Goal: Check status: Check status

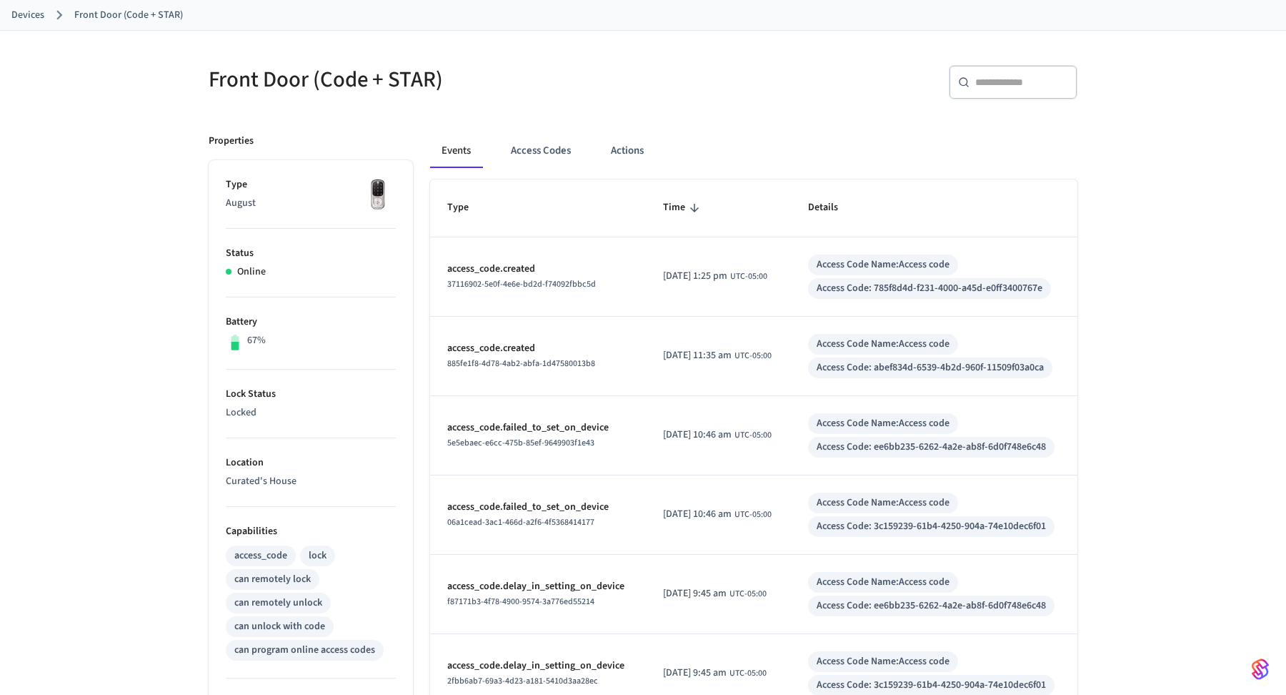
scroll to position [83, 0]
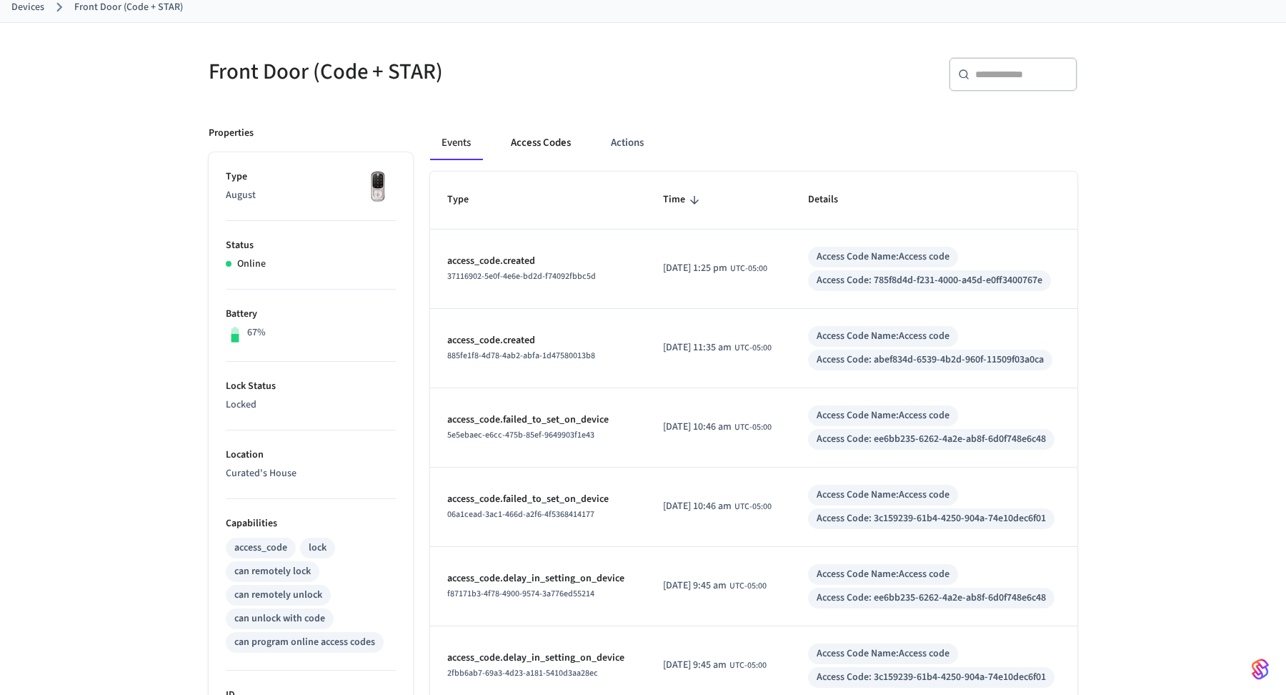
click at [532, 141] on button "Access Codes" at bounding box center [540, 143] width 83 height 34
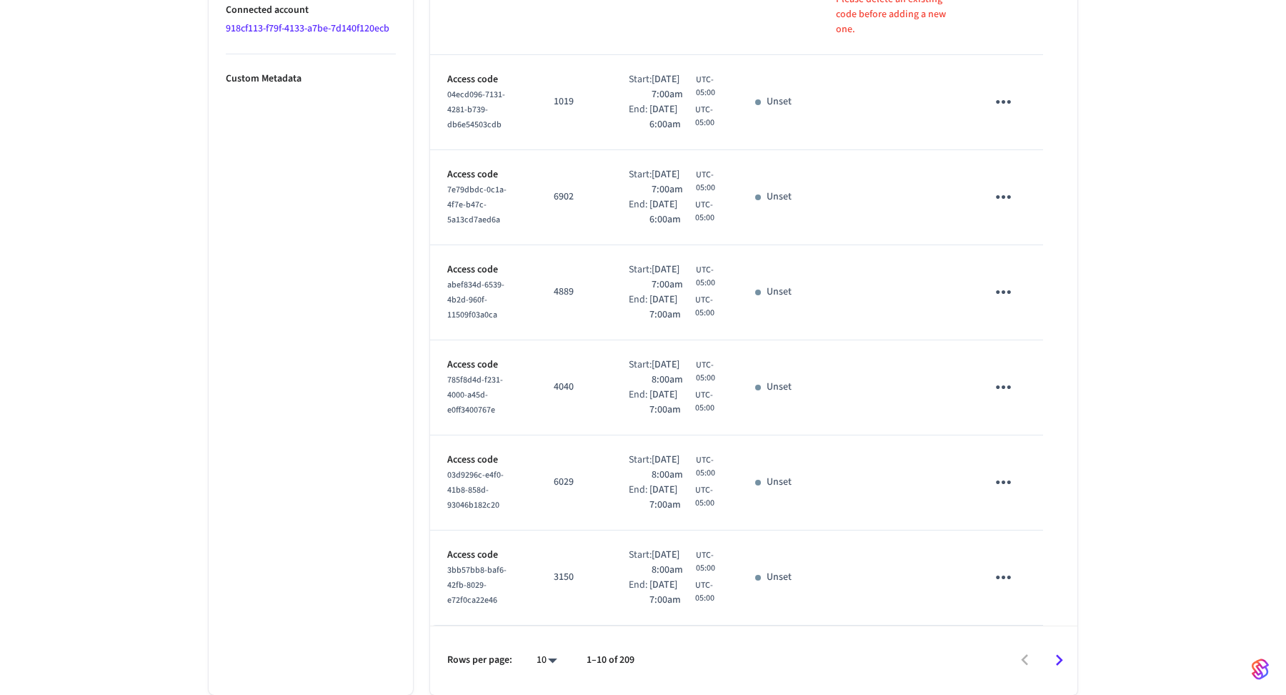
scroll to position [1052, 0]
click at [547, 639] on li "All" at bounding box center [541, 654] width 38 height 38
type input "**"
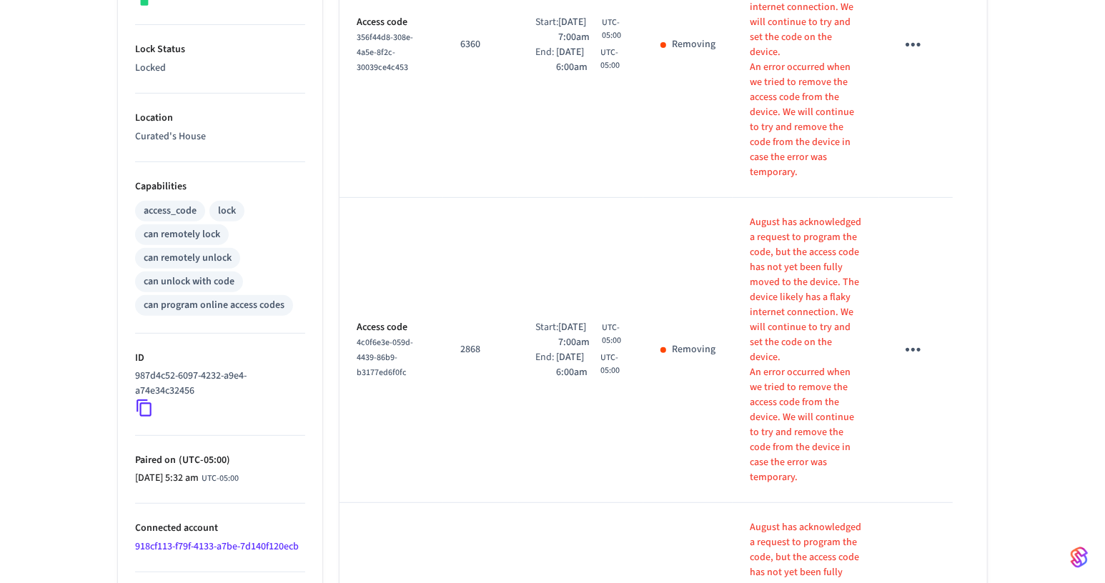
scroll to position [452, 0]
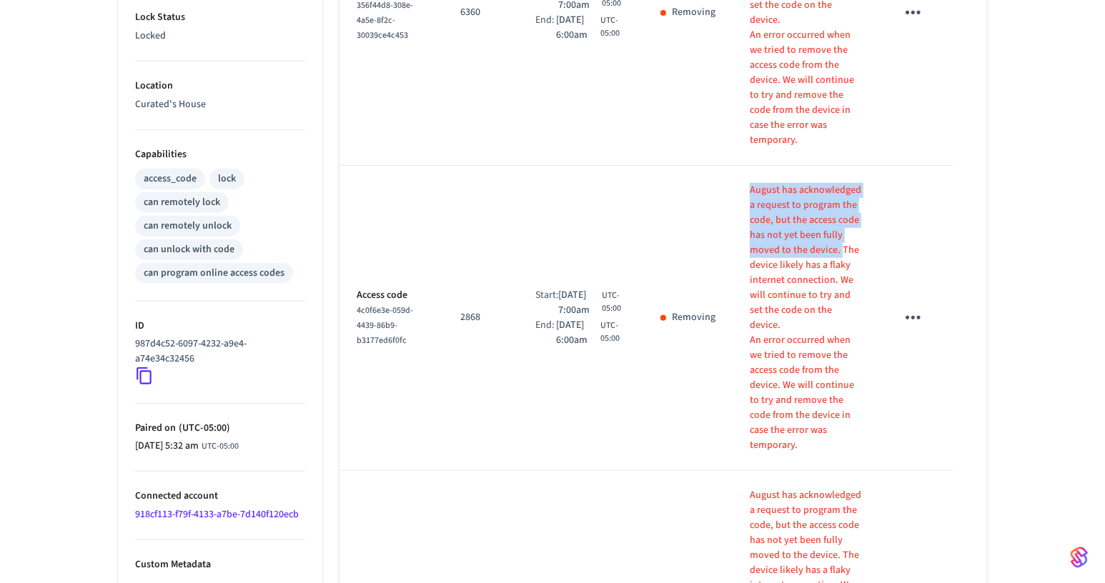
drag, startPoint x: 750, startPoint y: 184, endPoint x: 840, endPoint y: 250, distance: 112.1
click at [840, 250] on td "August has acknowledged a request to program the code, but the access code has …" at bounding box center [805, 318] width 146 height 305
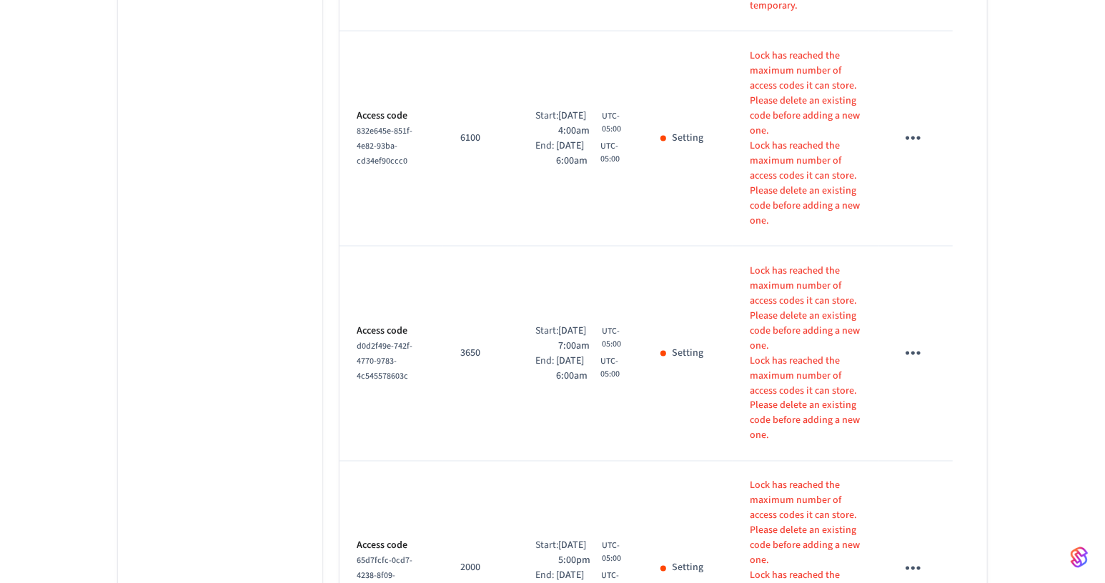
scroll to position [1808, 0]
copy p "August has acknowledged a request to program the code, but the access code has …"
drag, startPoint x: 748, startPoint y: 262, endPoint x: 825, endPoint y: 307, distance: 89.3
click at [825, 307] on td "Lock has reached the maximum number of access codes it can store. Please delete…" at bounding box center [805, 351] width 146 height 215
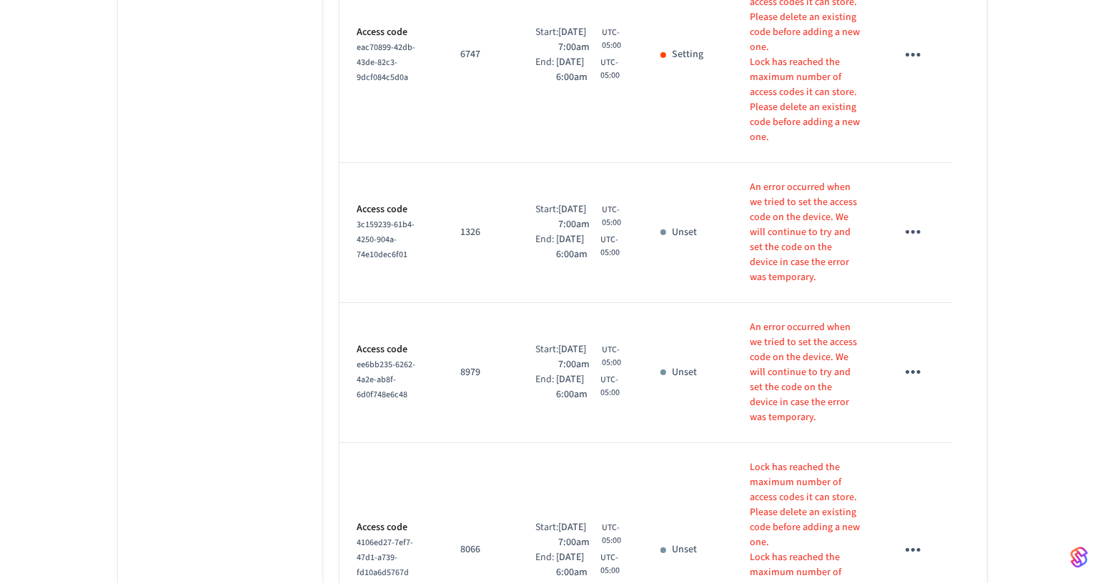
scroll to position [3830, 0]
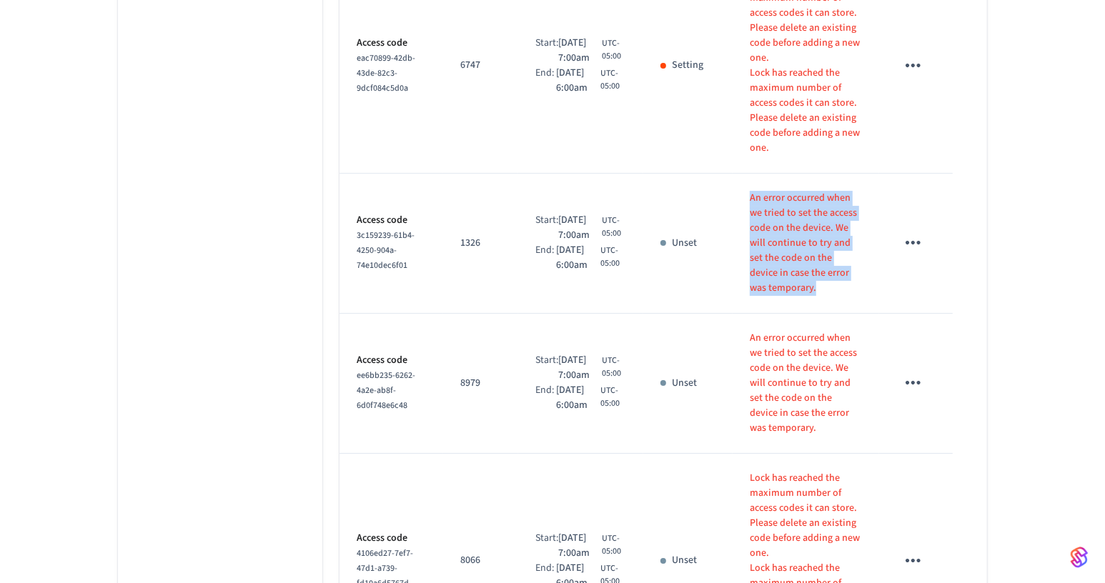
drag, startPoint x: 752, startPoint y: 197, endPoint x: 834, endPoint y: 285, distance: 120.3
click at [834, 286] on p "An error occurred when we tried to set the access code on the device. We will c…" at bounding box center [806, 243] width 112 height 105
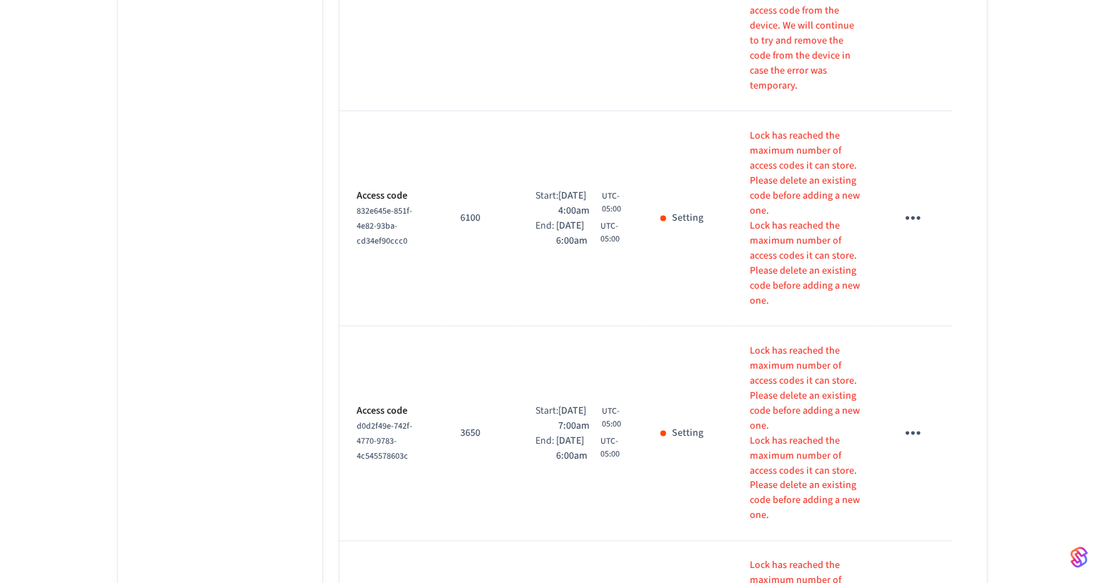
scroll to position [1752, 0]
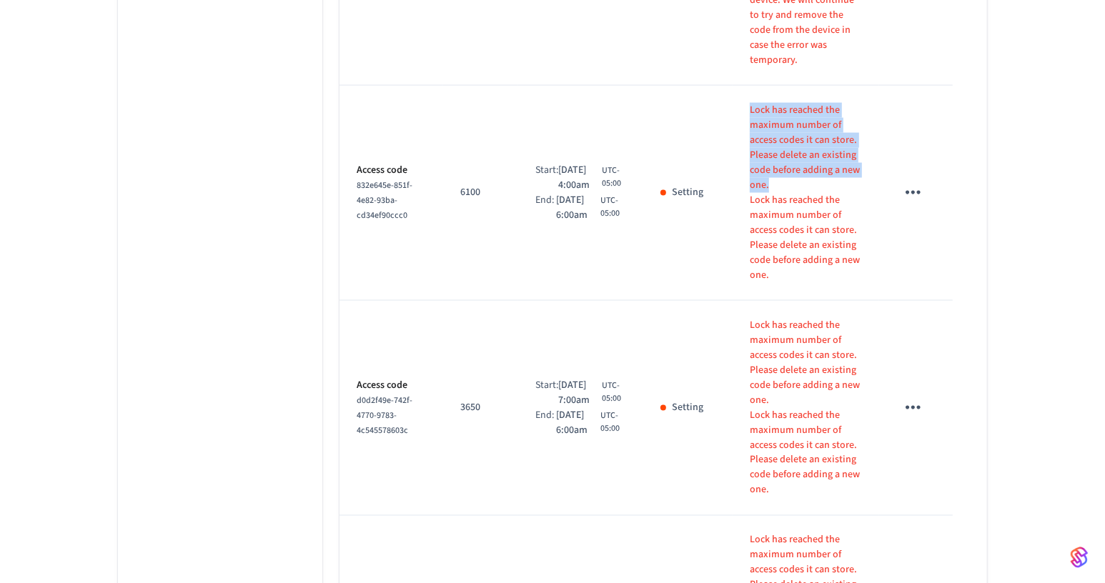
drag, startPoint x: 750, startPoint y: 111, endPoint x: 805, endPoint y: 178, distance: 86.3
click at [805, 178] on p "Lock has reached the maximum number of access codes it can store. Please delete…" at bounding box center [806, 148] width 112 height 90
copy p "Lock has reached the maximum number of access codes it can store. Please delete…"
